Goal: Task Accomplishment & Management: Use online tool/utility

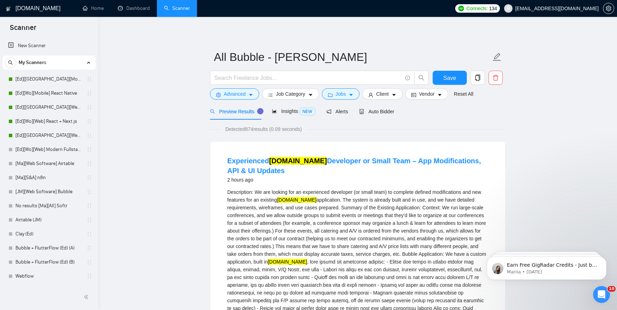
scroll to position [25, 0]
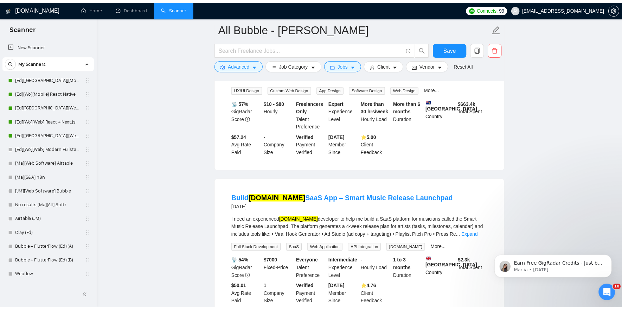
scroll to position [359, 0]
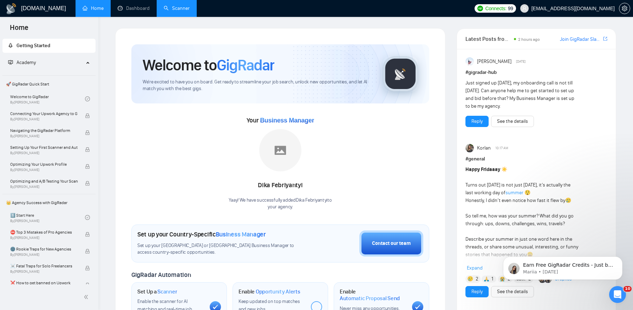
click at [175, 11] on link "Scanner" at bounding box center [177, 8] width 26 height 6
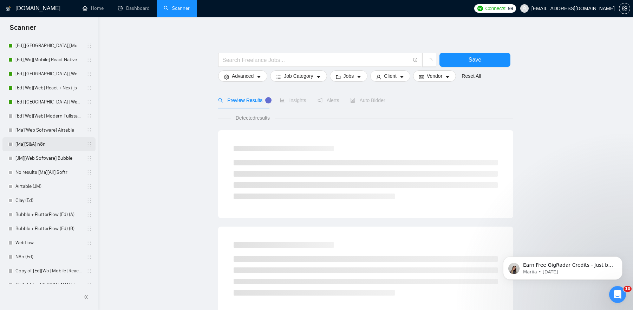
scroll to position [38, 0]
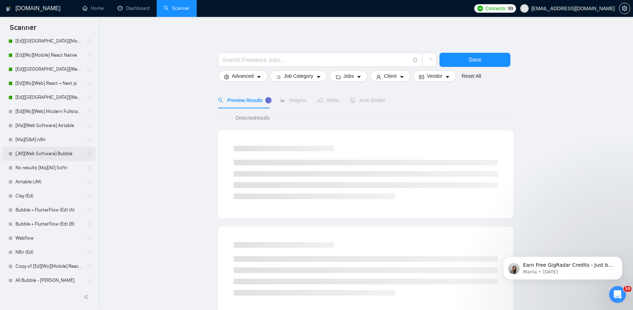
click at [46, 155] on link "[JM][Web Software] Bubble" at bounding box center [48, 154] width 67 height 14
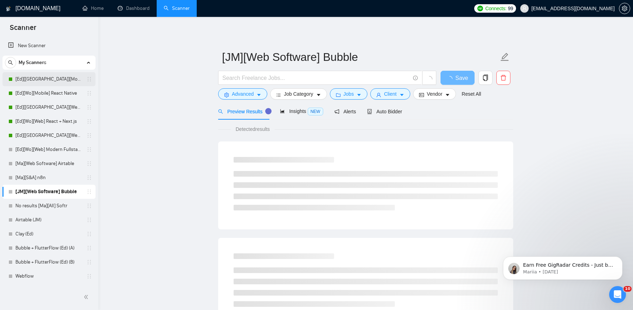
click at [44, 82] on link "[Ed][[GEOGRAPHIC_DATA]][Mobile] React Native" at bounding box center [48, 79] width 67 height 14
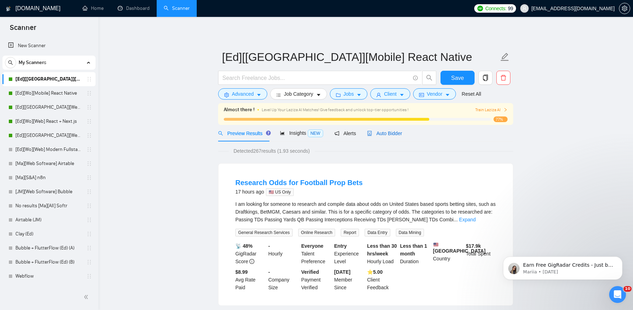
click at [389, 132] on span "Auto Bidder" at bounding box center [384, 133] width 35 height 6
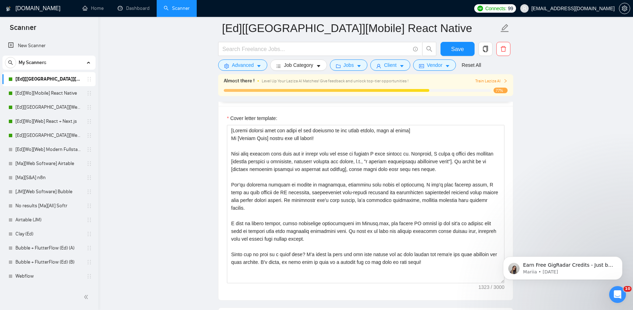
scroll to position [775, 0]
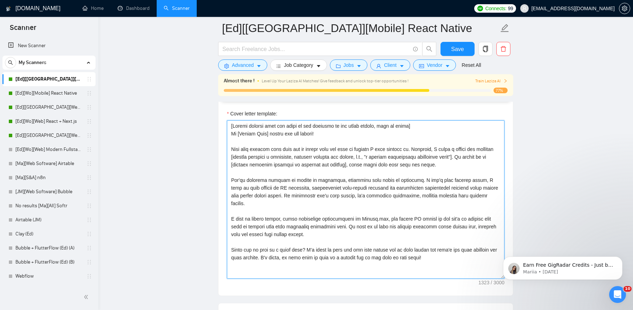
click at [433, 252] on textarea "Cover letter template:" at bounding box center [366, 199] width 278 height 158
click at [454, 267] on textarea "Cover letter template:" at bounding box center [366, 199] width 278 height 158
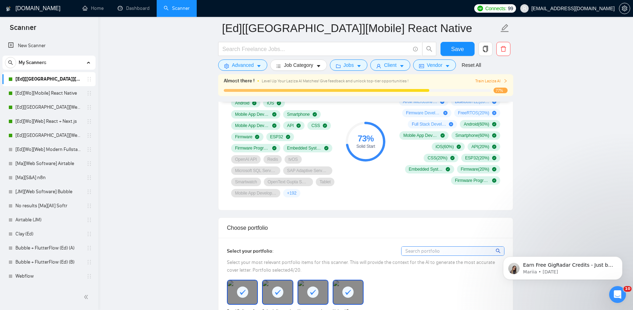
scroll to position [779, 0]
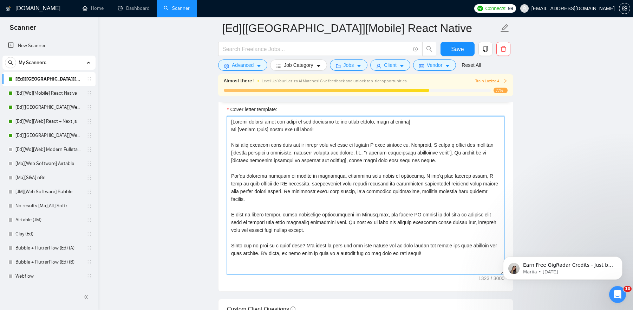
click at [299, 180] on textarea "Cover letter template:" at bounding box center [366, 195] width 278 height 158
